Goal: Task Accomplishment & Management: Manage account settings

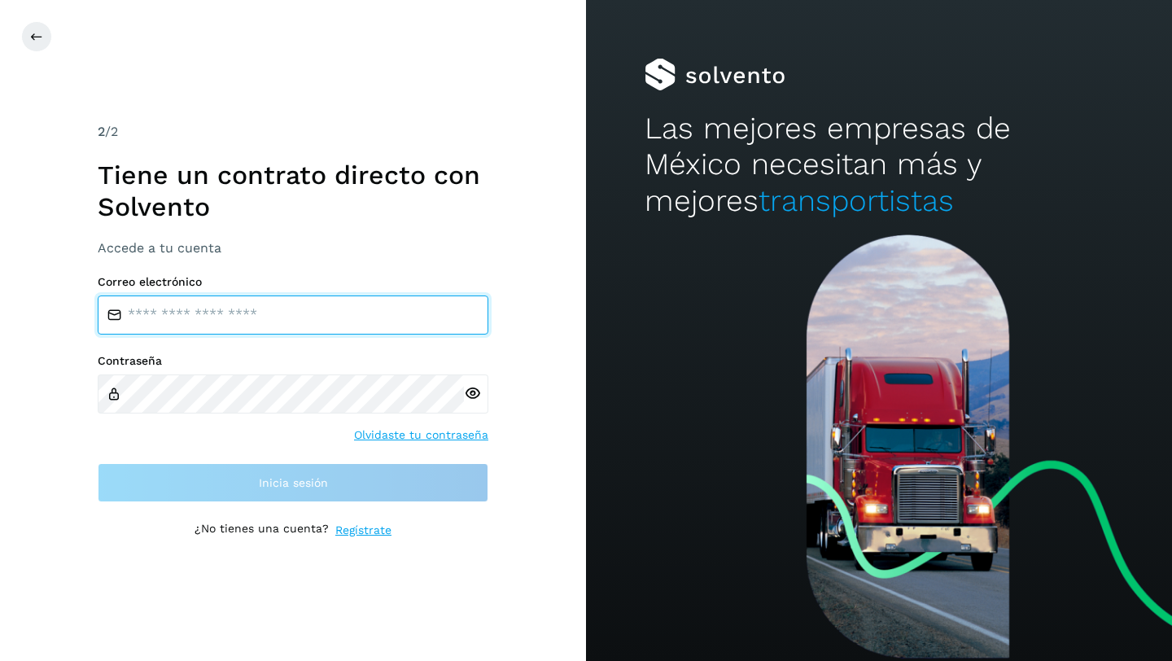
type input "**********"
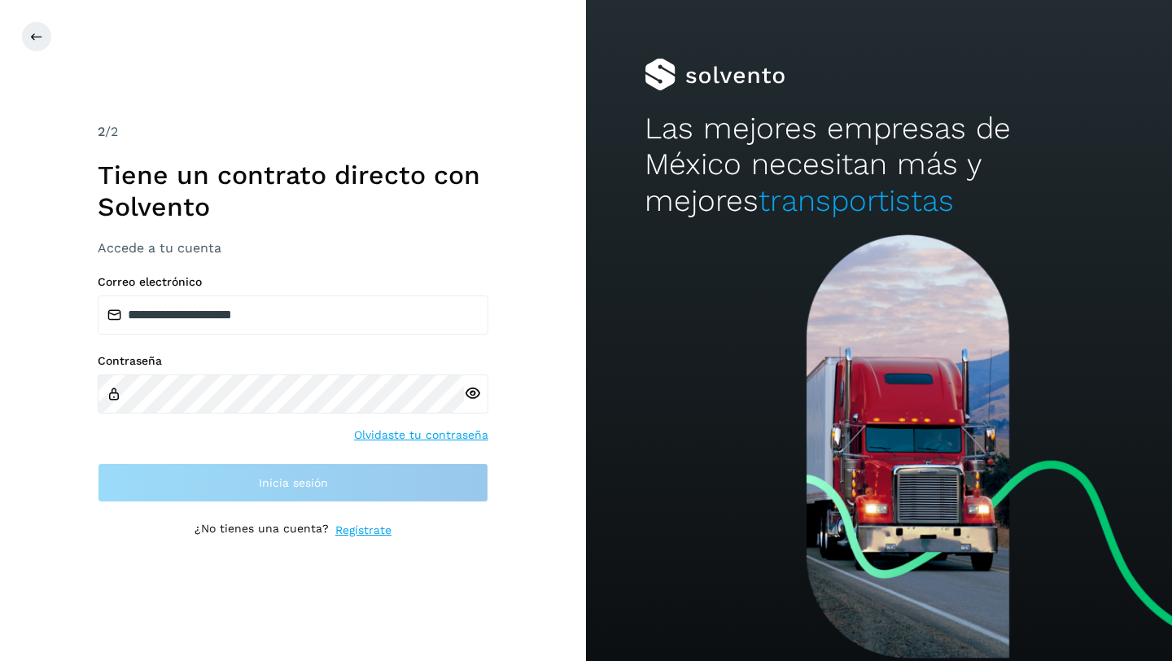
click at [492, 247] on div "**********" at bounding box center [293, 330] width 586 height 661
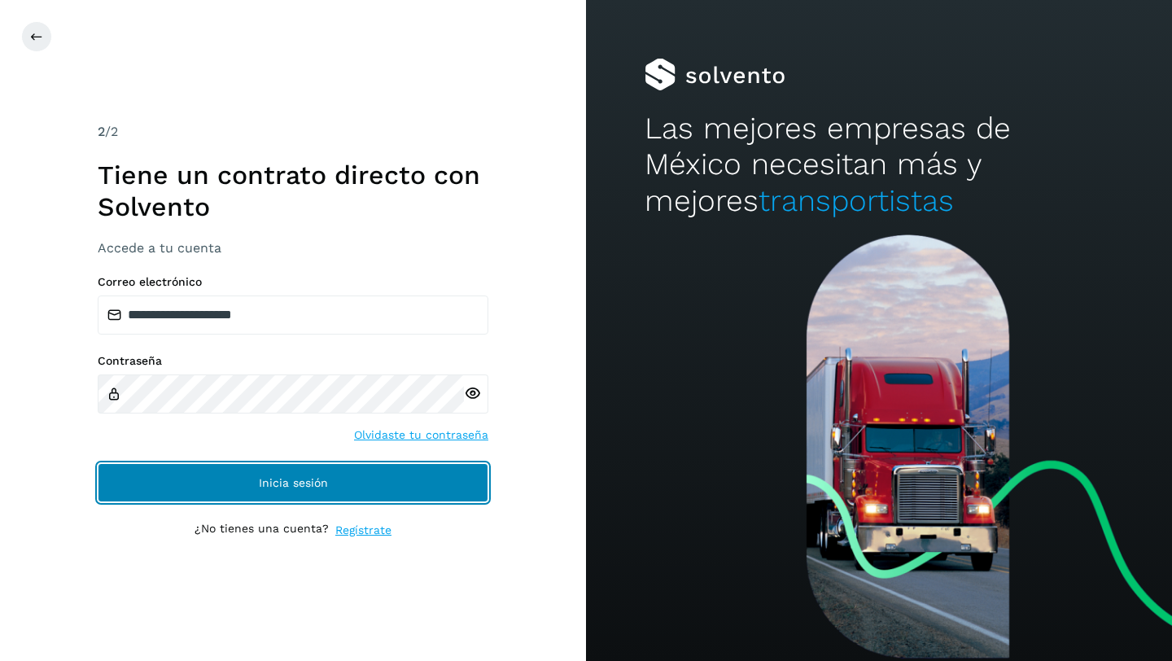
click at [269, 488] on span "Inicia sesión" at bounding box center [293, 482] width 69 height 11
